Goal: Navigation & Orientation: Find specific page/section

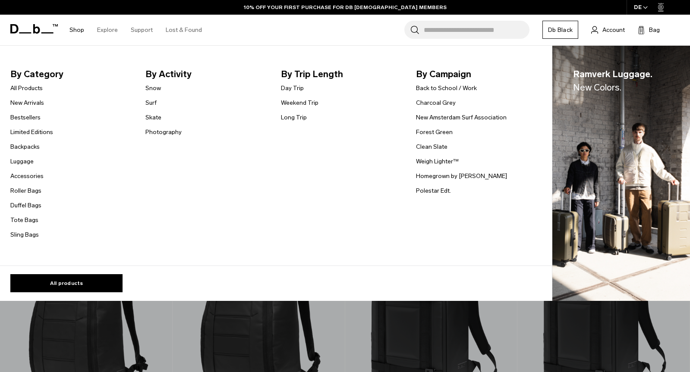
click at [77, 30] on link "Shop" at bounding box center [76, 30] width 15 height 31
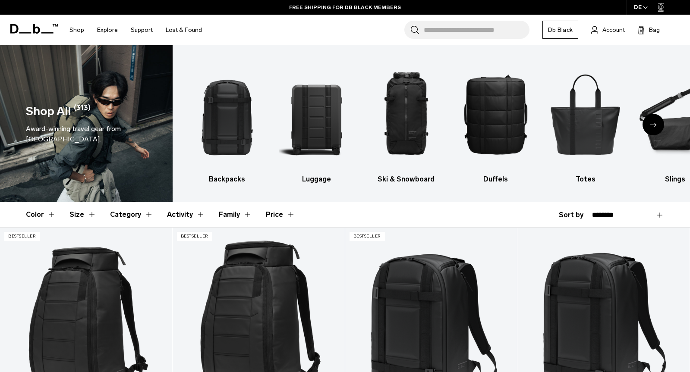
click at [35, 29] on icon at bounding box center [33, 28] width 47 height 9
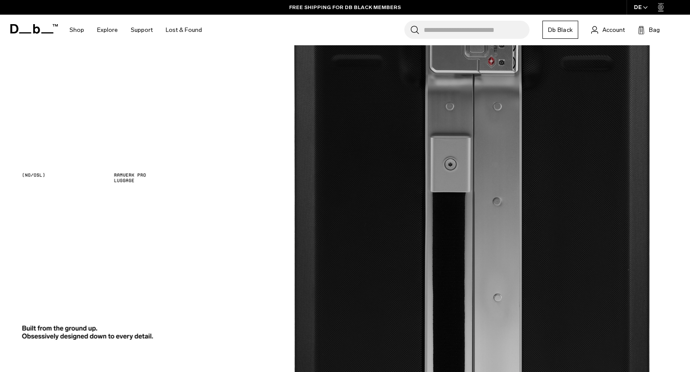
scroll to position [932, 0]
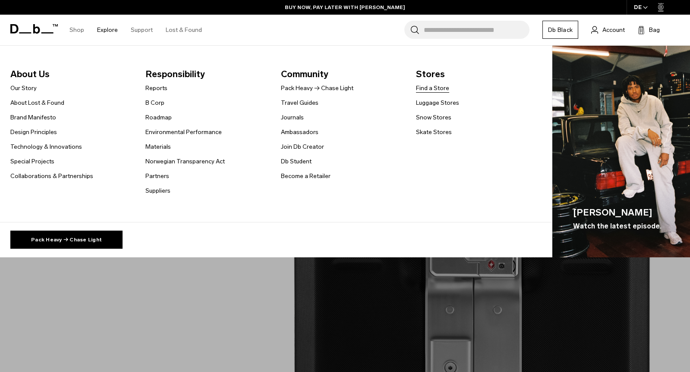
click at [423, 91] on link "Find a Store" at bounding box center [432, 88] width 33 height 9
